Goal: Obtain resource: Download file/media

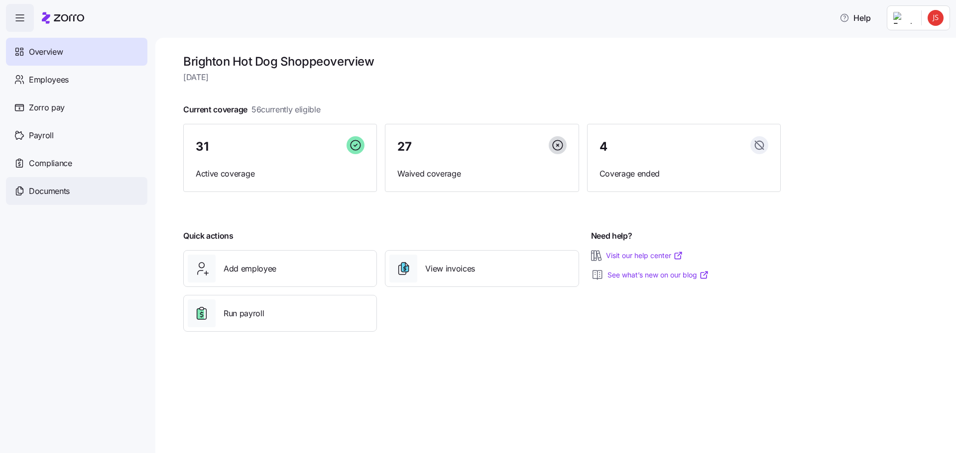
click at [70, 195] on span "Documents" at bounding box center [49, 191] width 41 height 12
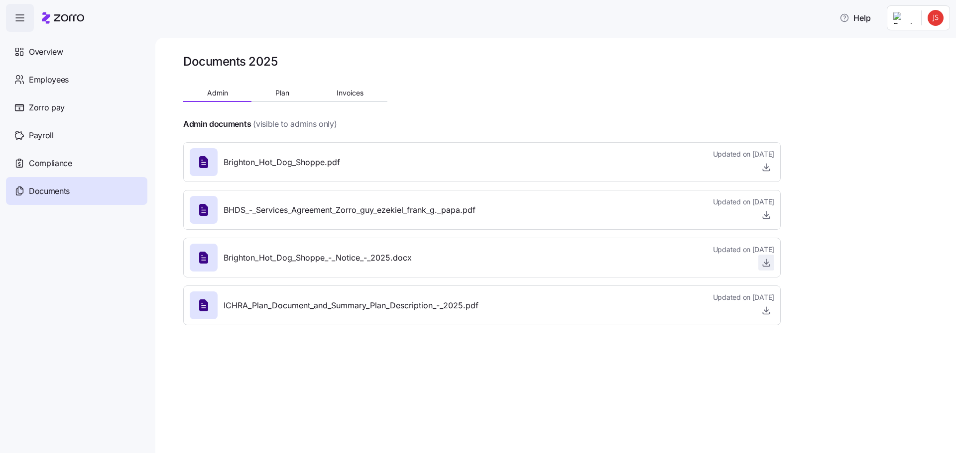
click at [768, 264] on icon "button" at bounding box center [766, 263] width 10 height 10
click at [63, 78] on span "Employees" at bounding box center [49, 80] width 40 height 12
